Goal: Complete application form

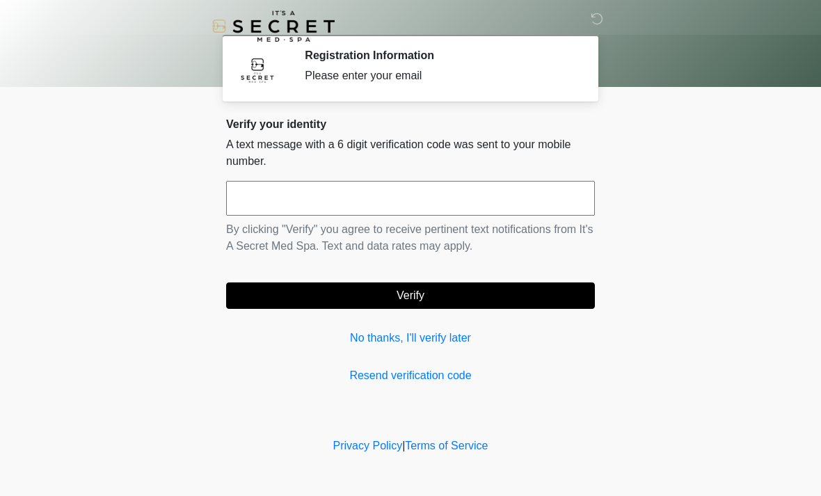
click at [310, 181] on input "text" at bounding box center [410, 198] width 369 height 35
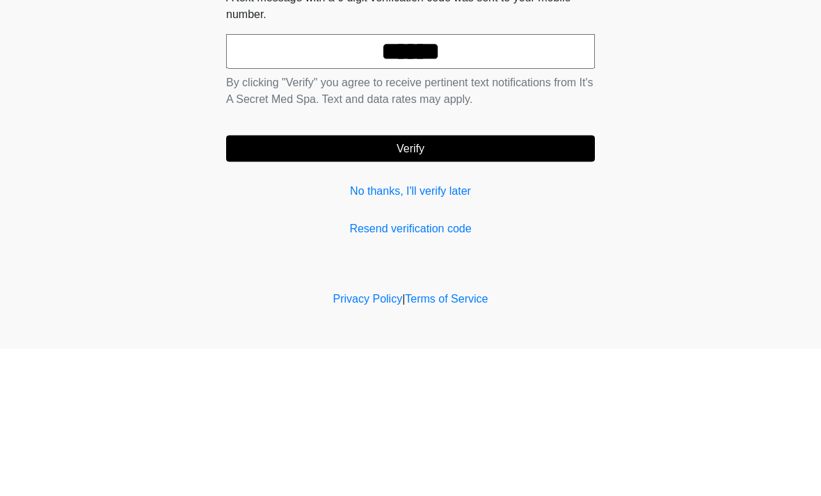
type input "******"
click at [461, 283] on button "Verify" at bounding box center [410, 296] width 369 height 26
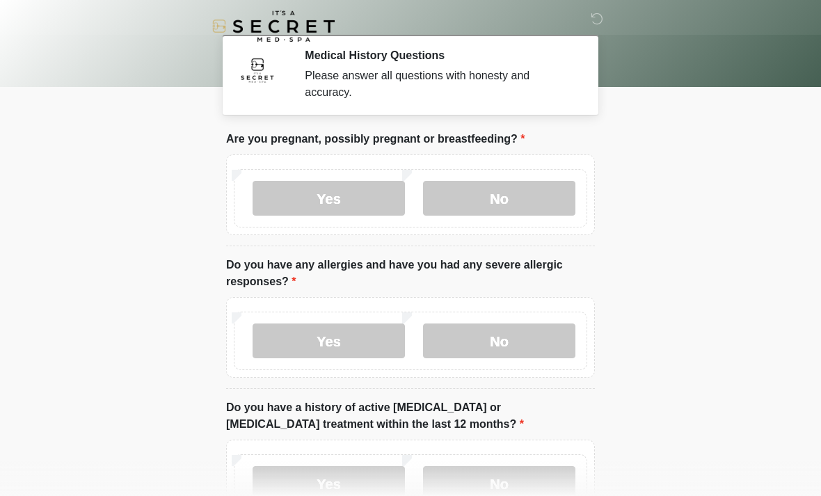
click at [514, 192] on label "No" at bounding box center [499, 198] width 152 height 35
click at [356, 337] on label "Yes" at bounding box center [329, 341] width 152 height 35
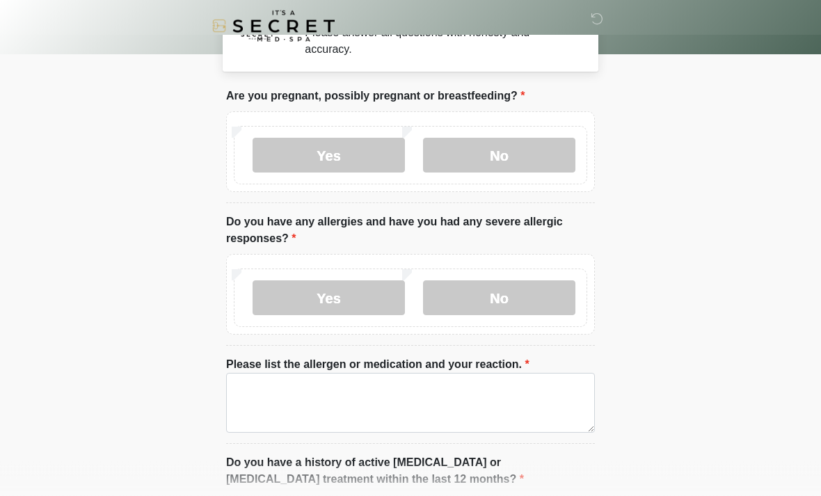
scroll to position [67, 0]
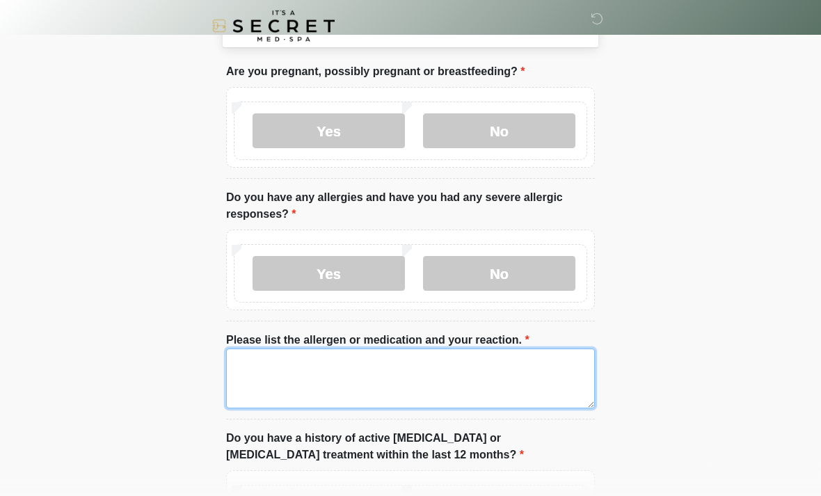
click at [317, 377] on textarea "Please list the allergen or medication and your reaction." at bounding box center [410, 379] width 369 height 60
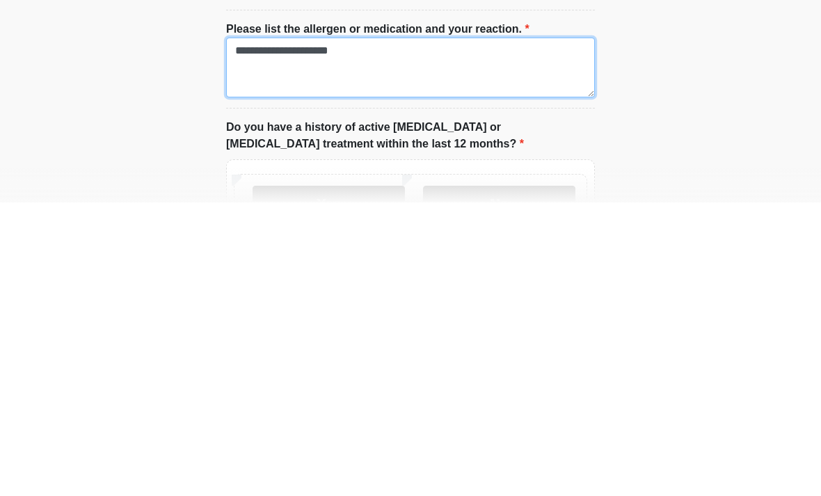
scroll to position [88, 0]
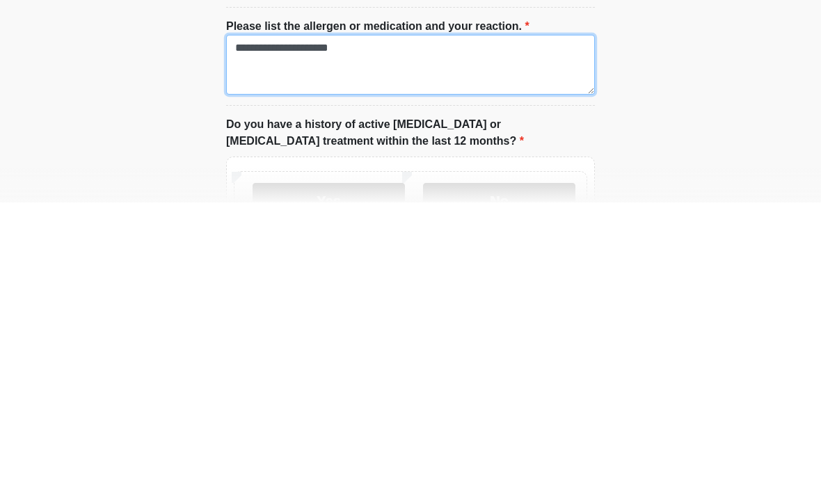
type textarea "**********"
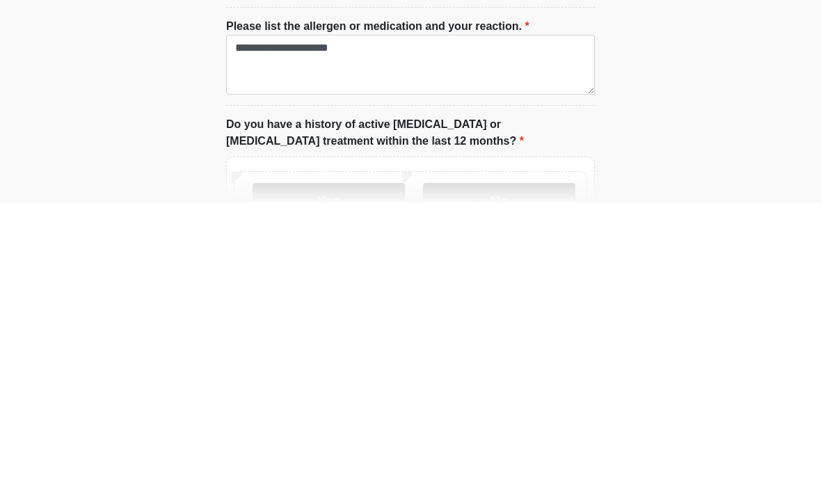
click at [498, 477] on label "No" at bounding box center [499, 494] width 152 height 35
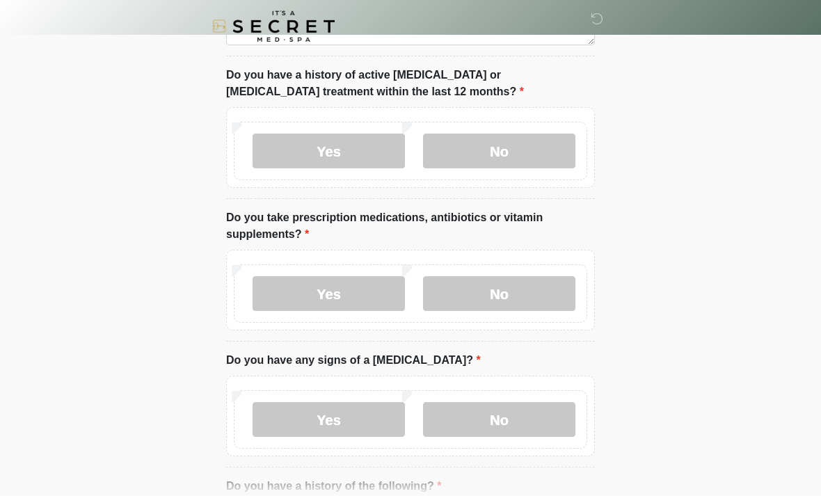
scroll to position [434, 0]
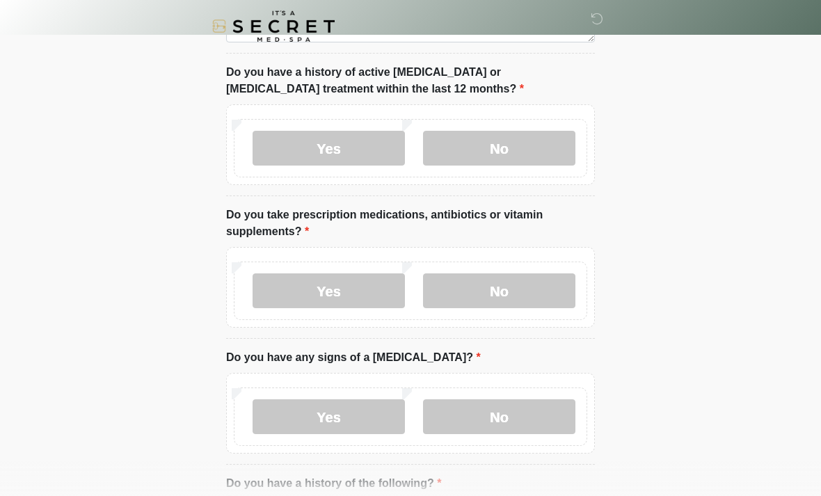
click at [512, 284] on label "No" at bounding box center [499, 291] width 152 height 35
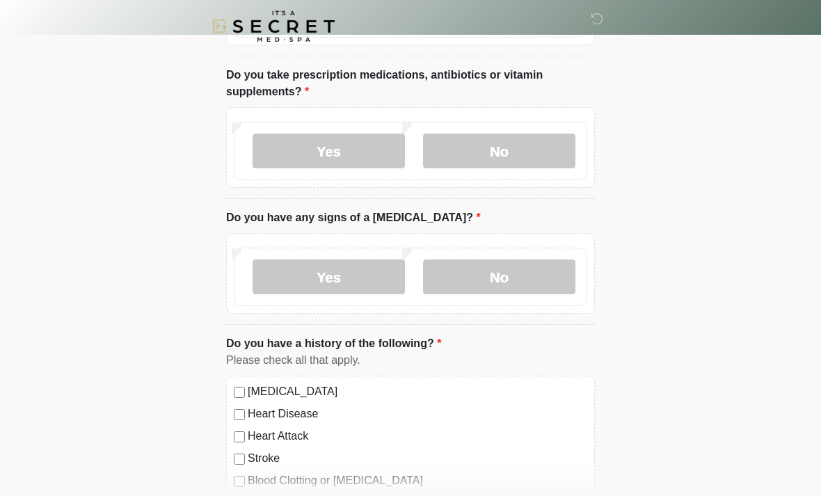
scroll to position [578, 0]
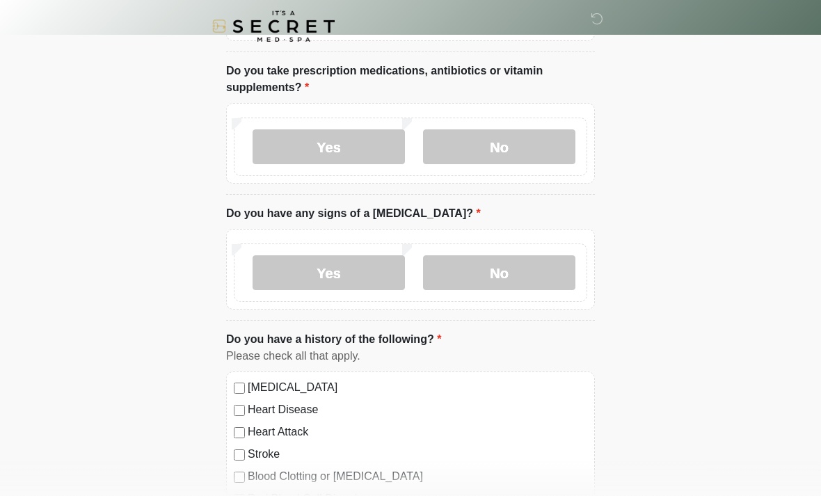
click at [519, 263] on label "No" at bounding box center [499, 272] width 152 height 35
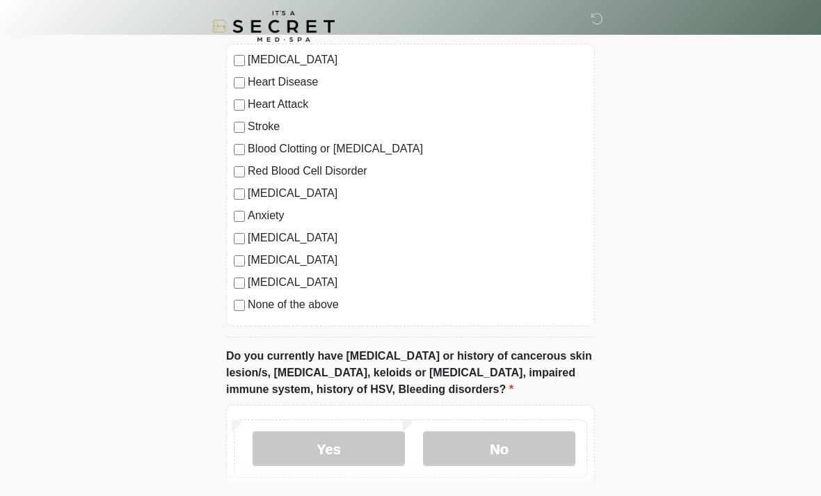
scroll to position [909, 0]
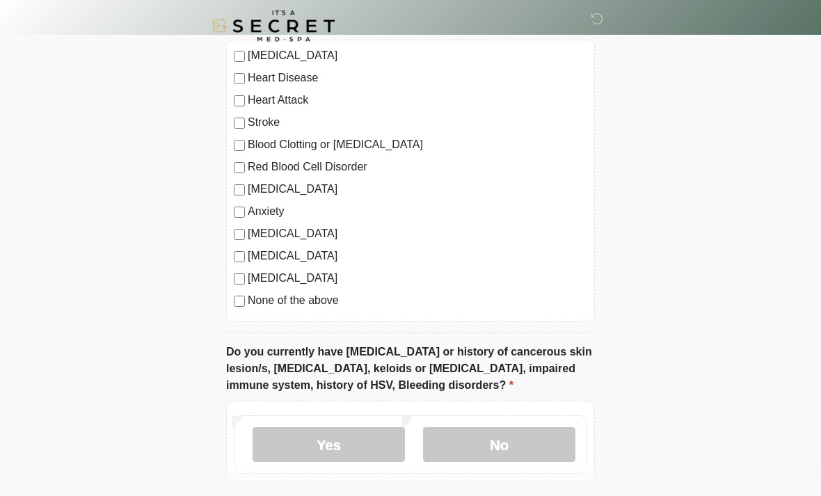
click at [248, 294] on label "None of the above" at bounding box center [418, 301] width 340 height 17
click at [237, 267] on div "High Blood Pressure Heart Disease Heart Attack Stroke Blood Clotting or Bleedin…" at bounding box center [410, 181] width 369 height 283
click at [248, 297] on label "None of the above" at bounding box center [418, 301] width 340 height 17
click at [251, 273] on label "Diabetes" at bounding box center [418, 279] width 340 height 17
click at [250, 297] on label "None of the above" at bounding box center [418, 301] width 340 height 17
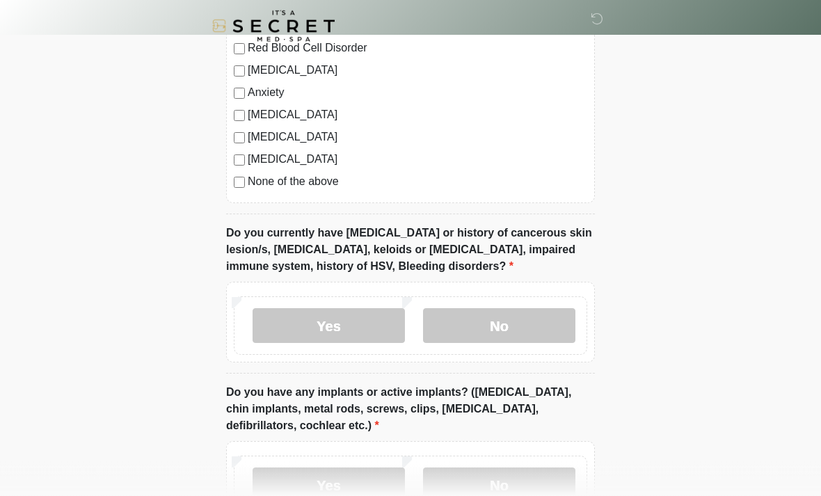
scroll to position [1033, 0]
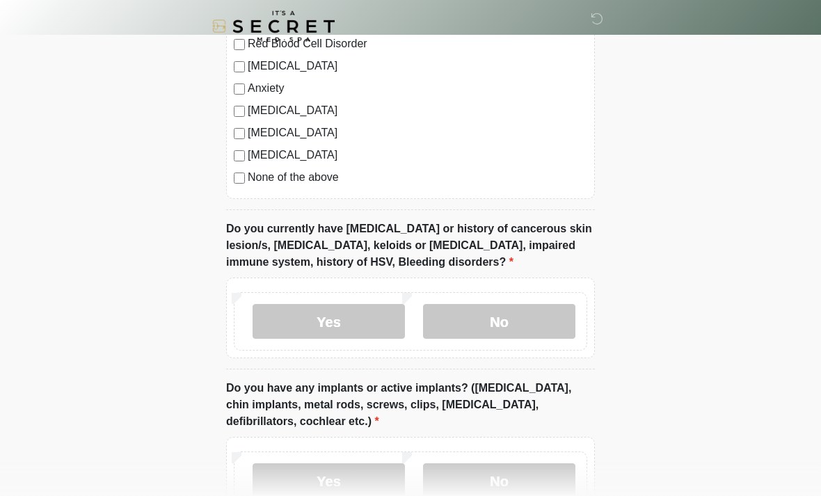
click at [501, 310] on label "No" at bounding box center [499, 321] width 152 height 35
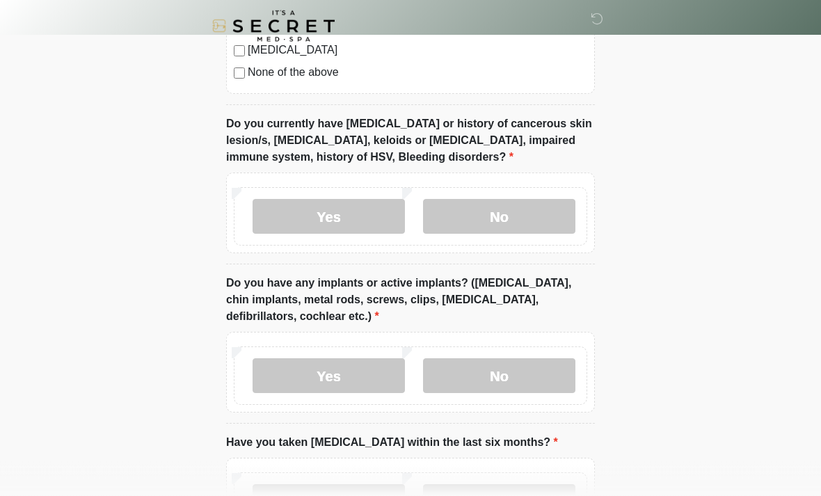
scroll to position [1141, 0]
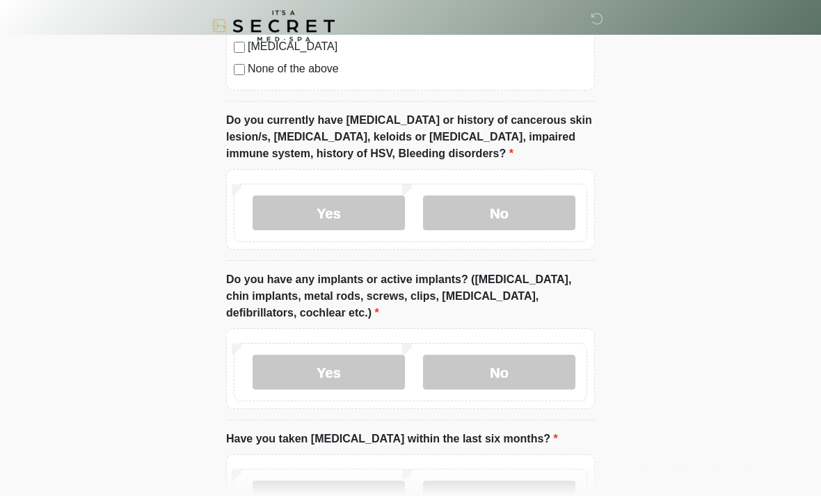
click at [522, 362] on label "No" at bounding box center [499, 373] width 152 height 35
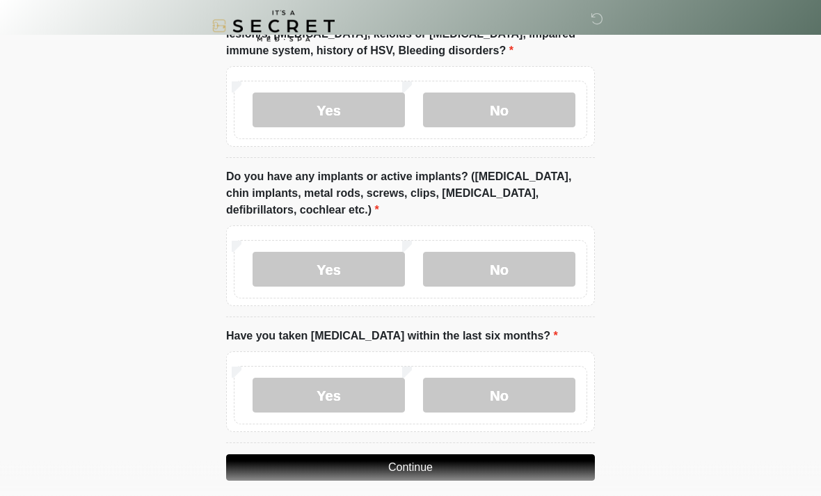
scroll to position [1256, 0]
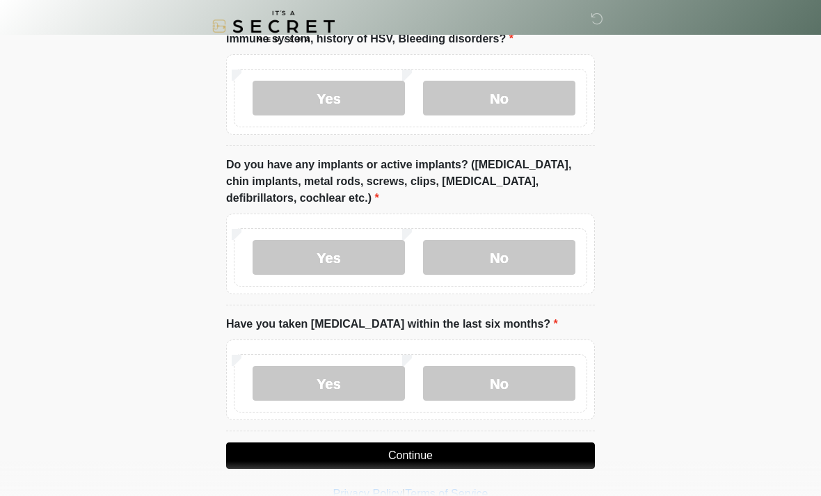
click at [503, 376] on label "No" at bounding box center [499, 383] width 152 height 35
click at [448, 446] on button "Continue" at bounding box center [410, 456] width 369 height 26
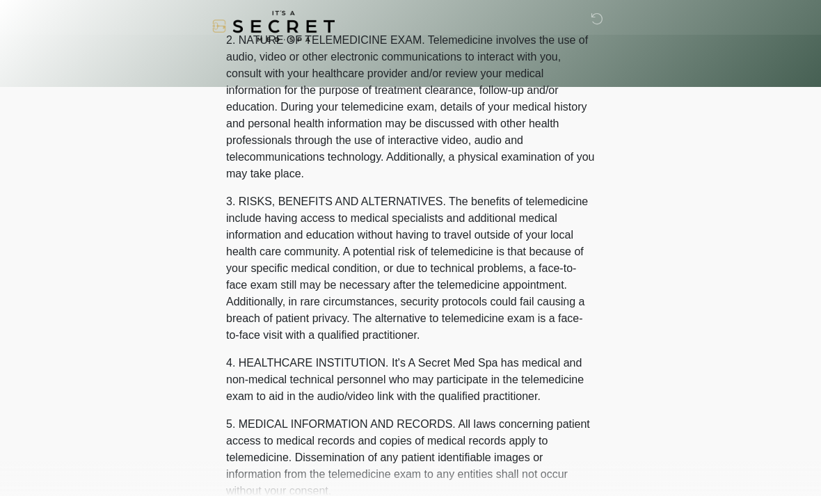
scroll to position [0, 0]
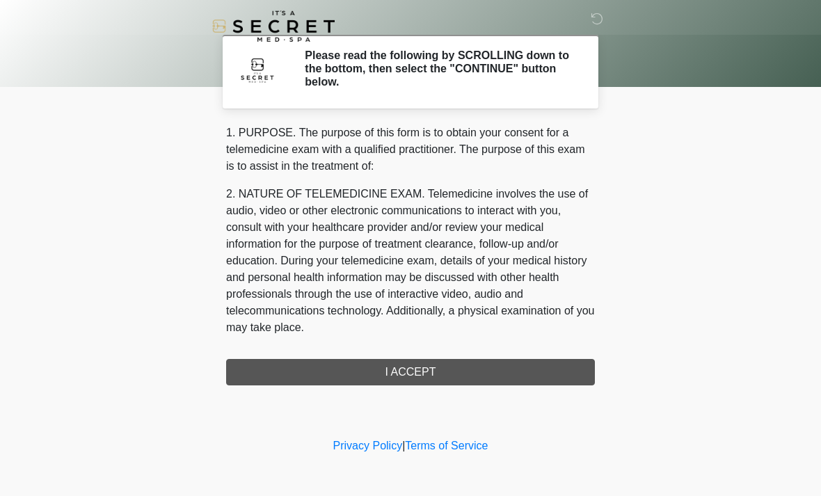
click at [457, 359] on div "1. PURPOSE. The purpose of this form is to obtain your consent for a telemedici…" at bounding box center [410, 255] width 369 height 261
click at [422, 356] on div "1. PURPOSE. The purpose of this form is to obtain your consent for a telemedici…" at bounding box center [410, 255] width 369 height 261
click at [443, 368] on div "1. PURPOSE. The purpose of this form is to obtain your consent for a telemedici…" at bounding box center [410, 255] width 369 height 261
click at [386, 354] on div "1. PURPOSE. The purpose of this form is to obtain your consent for a telemedici…" at bounding box center [410, 255] width 369 height 261
click at [415, 376] on div "1. PURPOSE. The purpose of this form is to obtain your consent for a telemedici…" at bounding box center [410, 255] width 369 height 261
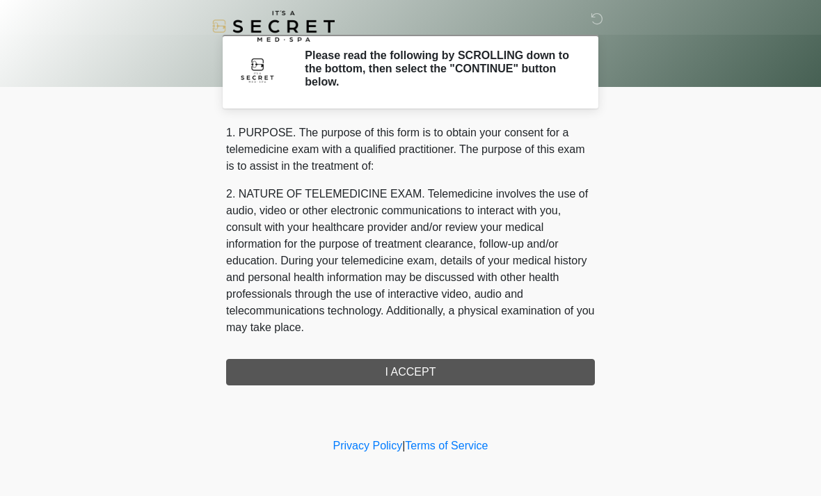
click at [441, 378] on div "1. PURPOSE. The purpose of this form is to obtain your consent for a telemedici…" at bounding box center [410, 255] width 369 height 261
click at [440, 377] on div "1. PURPOSE. The purpose of this form is to obtain your consent for a telemedici…" at bounding box center [410, 255] width 369 height 261
click at [471, 368] on div "1. PURPOSE. The purpose of this form is to obtain your consent for a telemedici…" at bounding box center [410, 255] width 369 height 261
click at [471, 366] on div "1. PURPOSE. The purpose of this form is to obtain your consent for a telemedici…" at bounding box center [410, 255] width 369 height 261
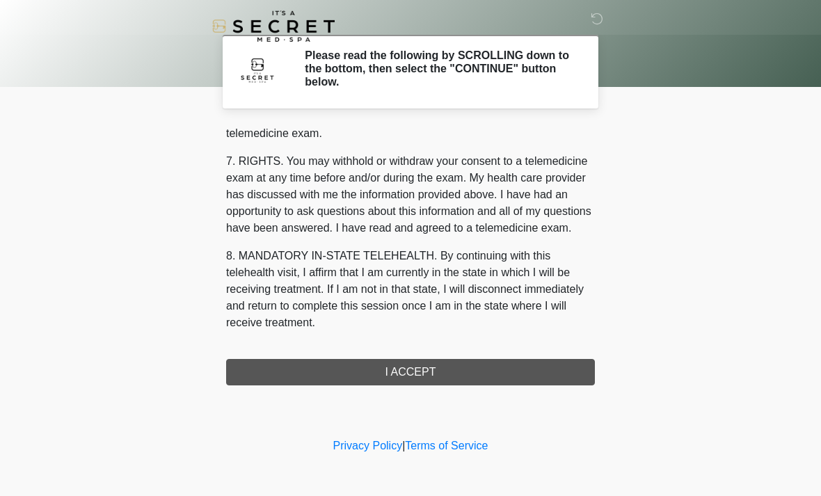
scroll to position [590, 0]
click at [413, 365] on button "I ACCEPT" at bounding box center [410, 372] width 369 height 26
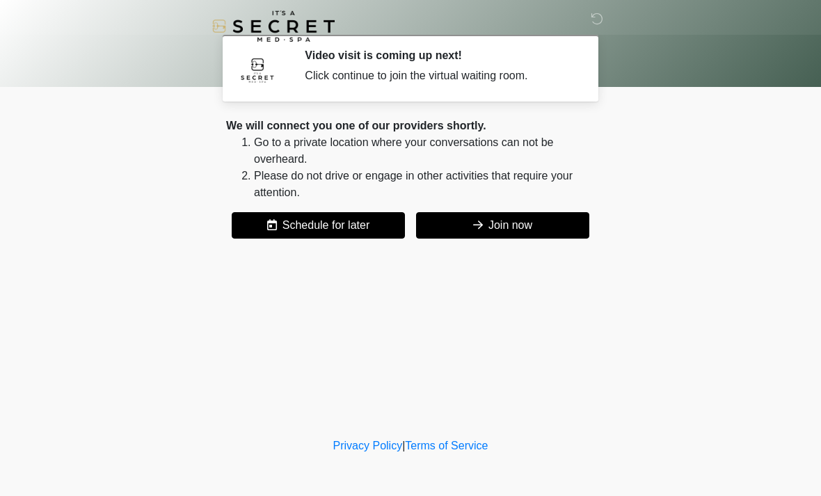
click at [525, 219] on button "Join now" at bounding box center [502, 225] width 173 height 26
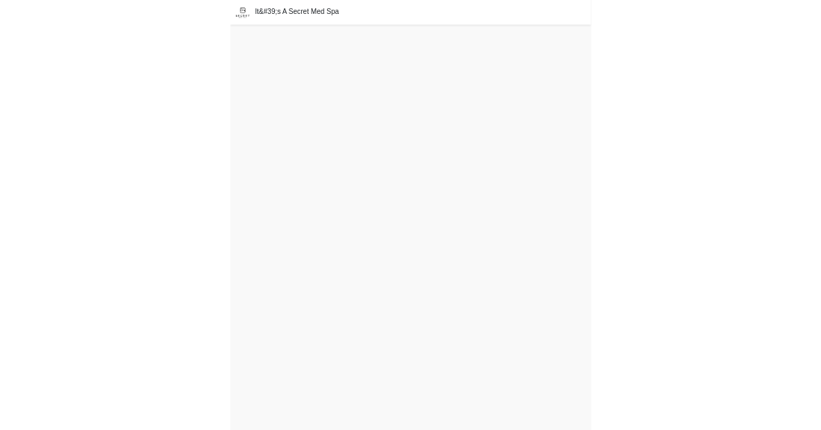
scroll to position [4, 0]
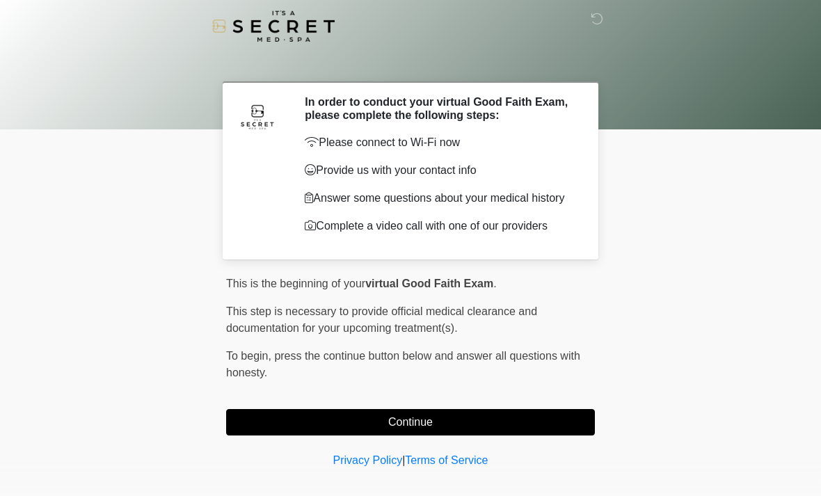
scroll to position [10, 0]
